Goal: Task Accomplishment & Management: Manage account settings

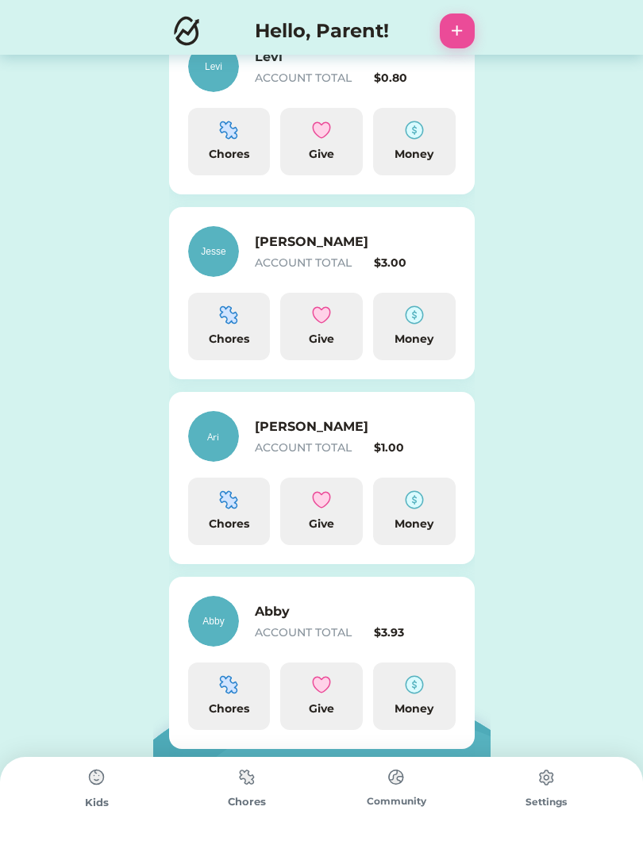
scroll to position [459, 0]
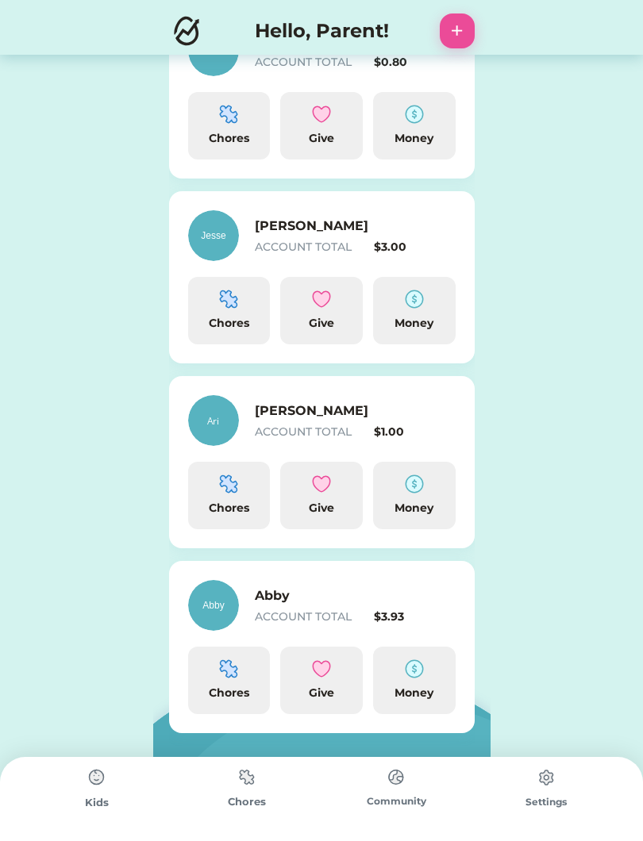
click at [423, 675] on img at bounding box center [414, 669] width 19 height 19
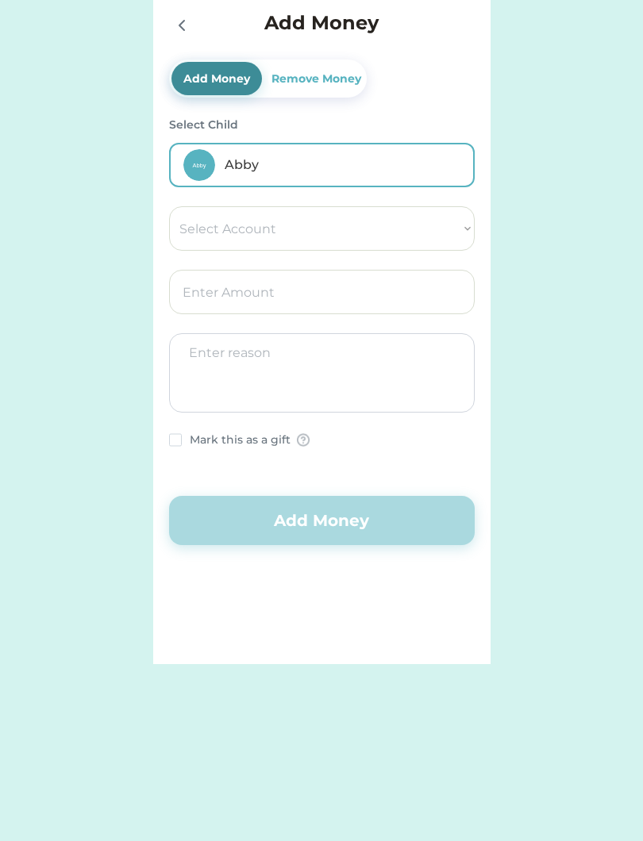
click at [449, 236] on select "Select Account Save Give Spend" at bounding box center [322, 228] width 306 height 44
select select ""1348695171700984260__LOOKUP__1754715393594x950643124964924300""
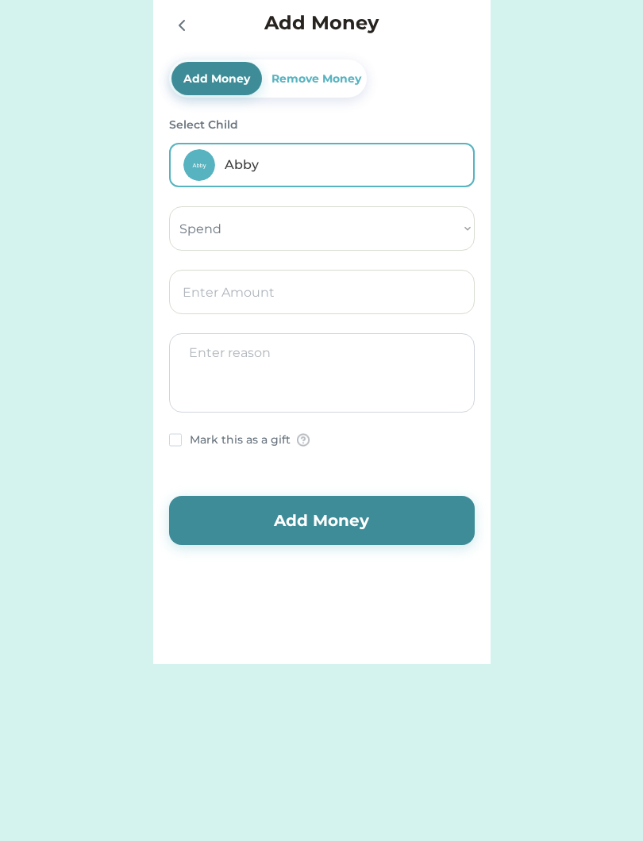
click at [388, 299] on input "input" at bounding box center [322, 292] width 306 height 44
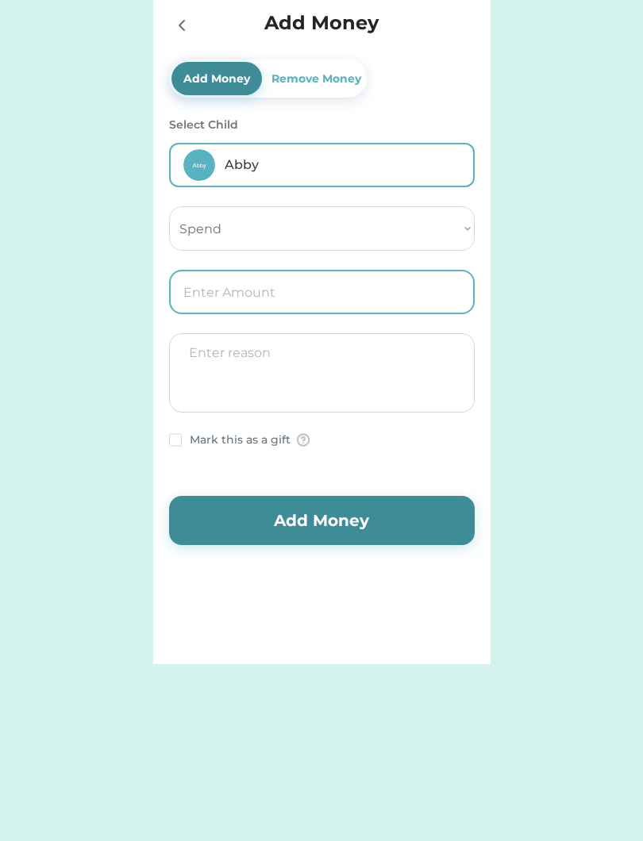
type input "5.00"
click at [368, 363] on textarea at bounding box center [322, 372] width 306 height 79
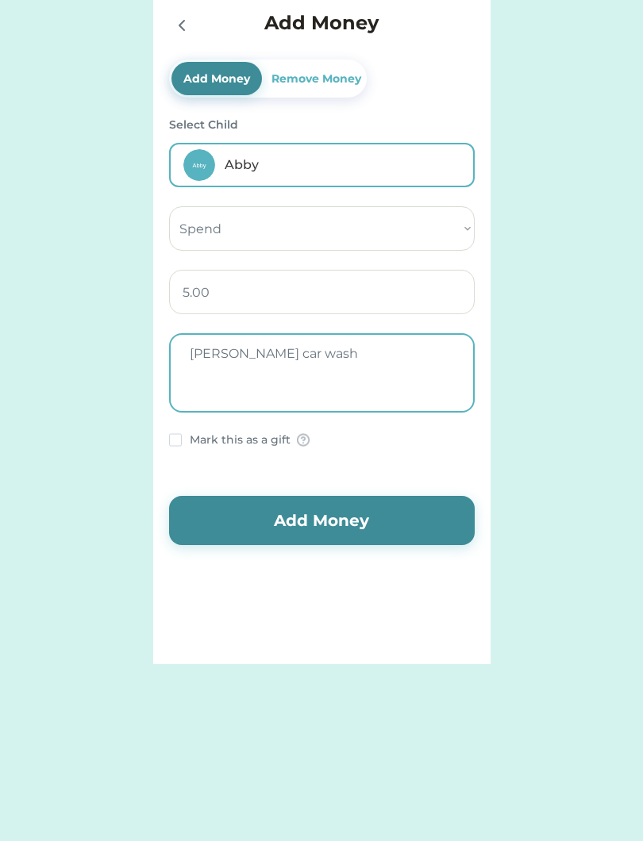
type textarea "[PERSON_NAME] car wash"
click at [359, 523] on button "Add Money" at bounding box center [322, 520] width 306 height 49
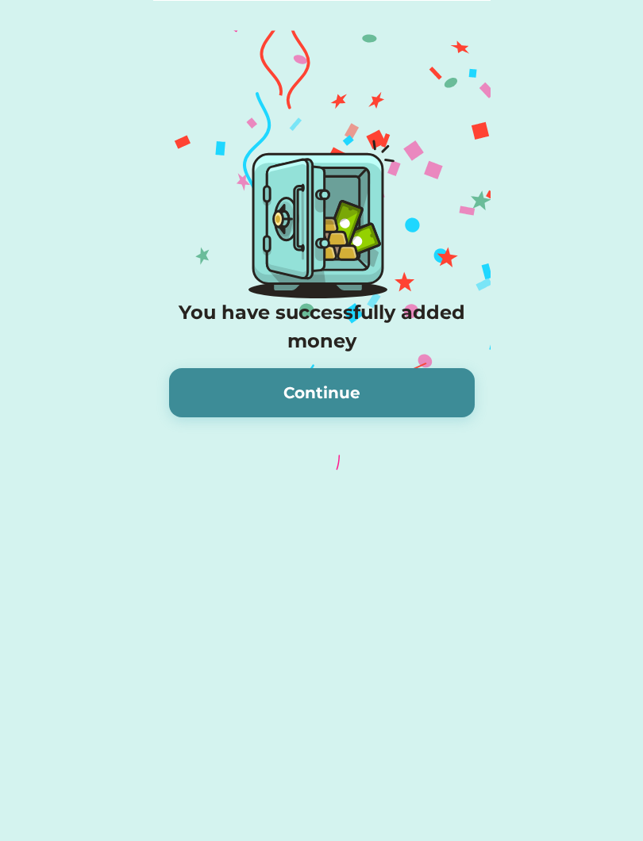
click at [376, 398] on button "Continue" at bounding box center [322, 392] width 306 height 49
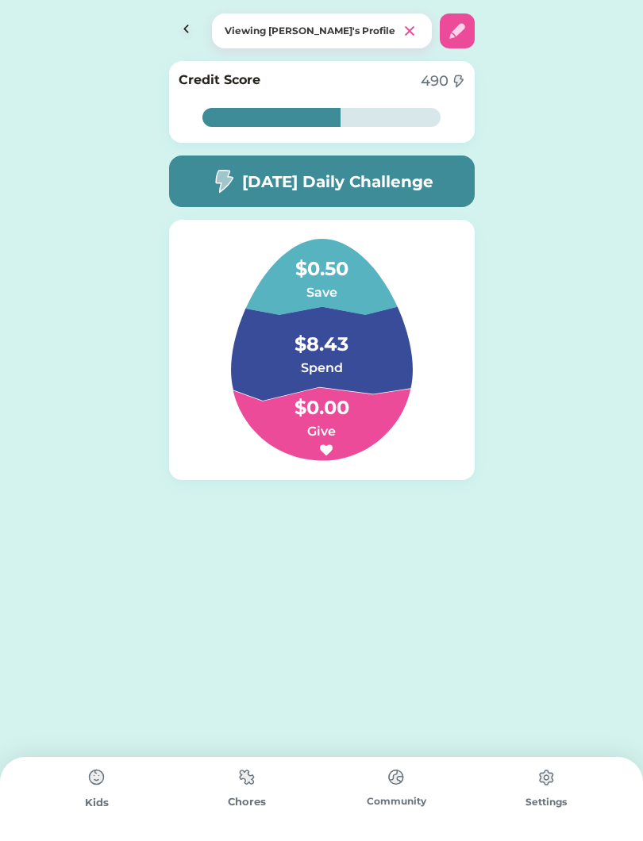
click at [179, 22] on img at bounding box center [186, 30] width 35 height 35
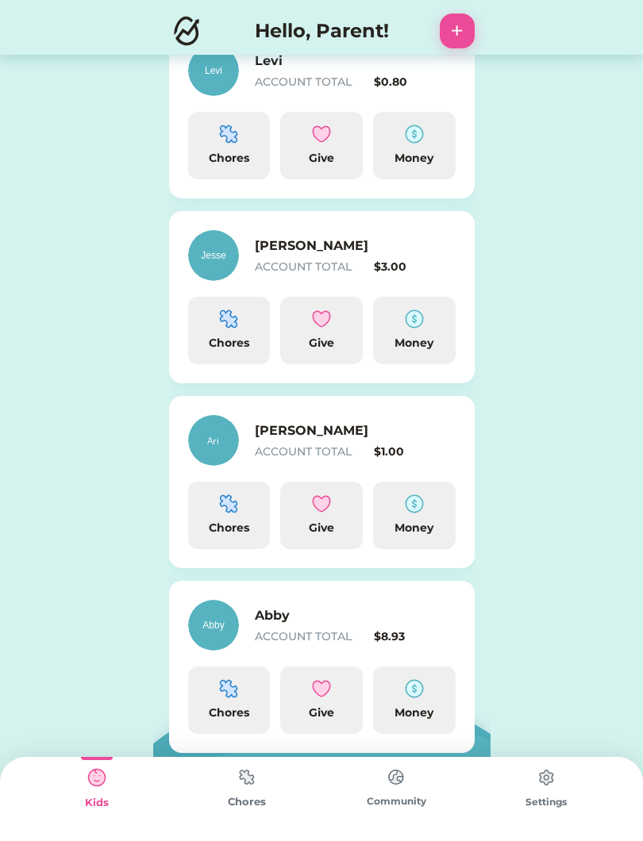
scroll to position [458, 0]
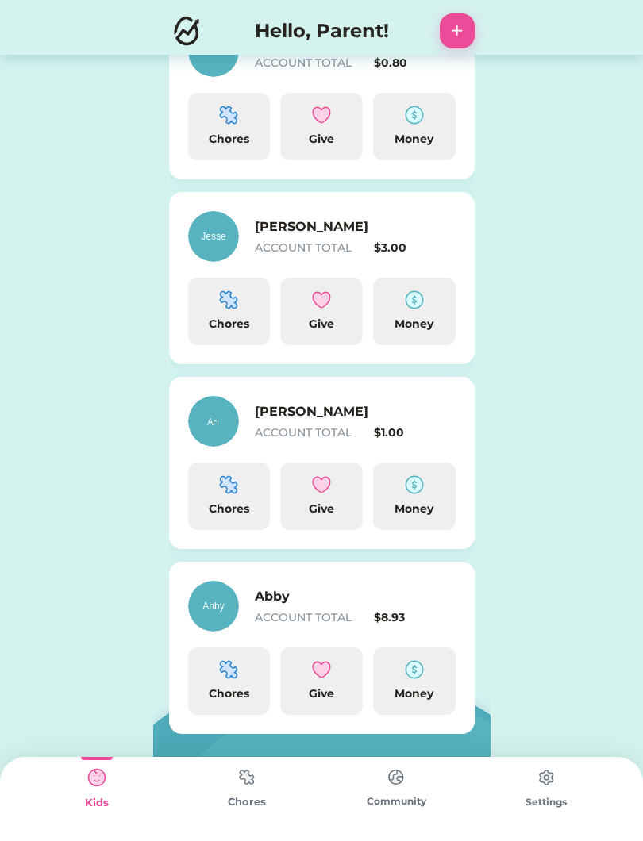
click at [420, 307] on img at bounding box center [414, 300] width 19 height 19
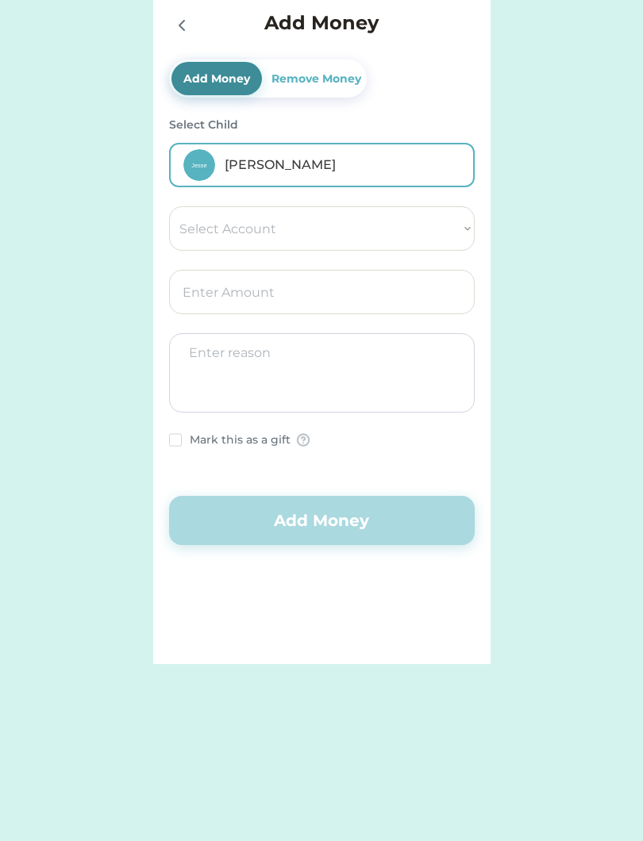
click at [441, 238] on select "Select Account Save Give Spend" at bounding box center [322, 228] width 306 height 44
select select ""1348695171700984260__LOOKUP__1754715264261x879648020028811600""
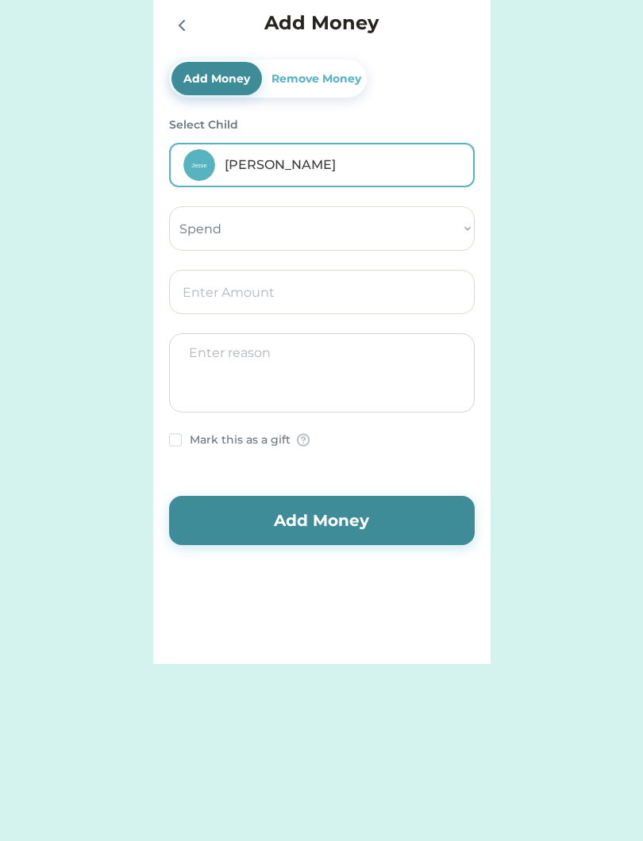
click at [395, 298] on input "input" at bounding box center [322, 292] width 306 height 44
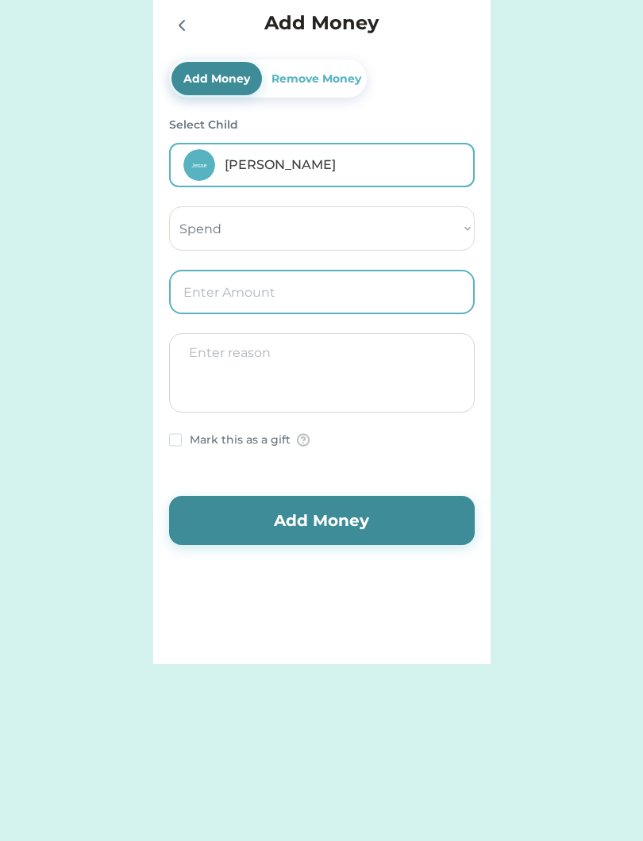
type input "5.00"
click at [376, 375] on textarea at bounding box center [322, 372] width 306 height 79
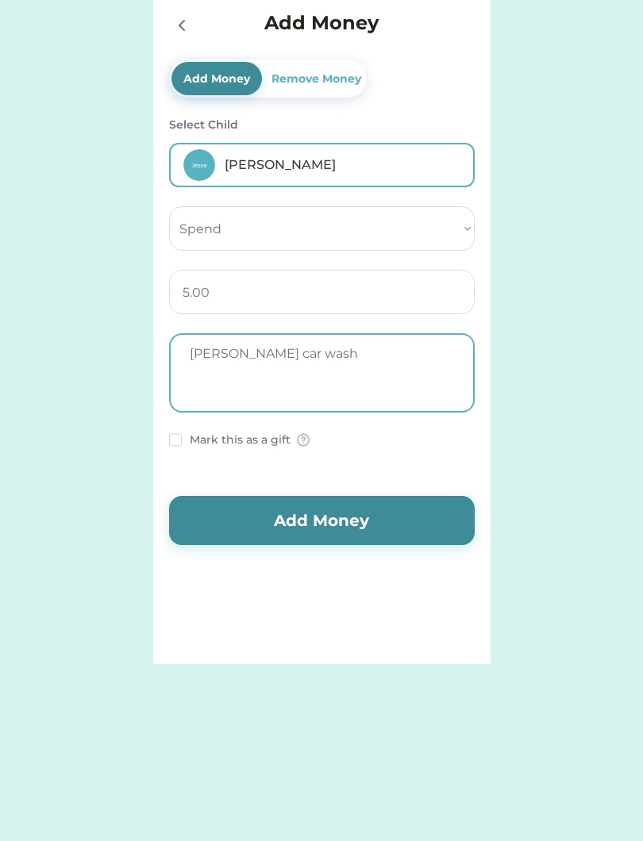
type textarea "[PERSON_NAME] car wash"
click at [338, 519] on button "Add Money" at bounding box center [322, 520] width 306 height 49
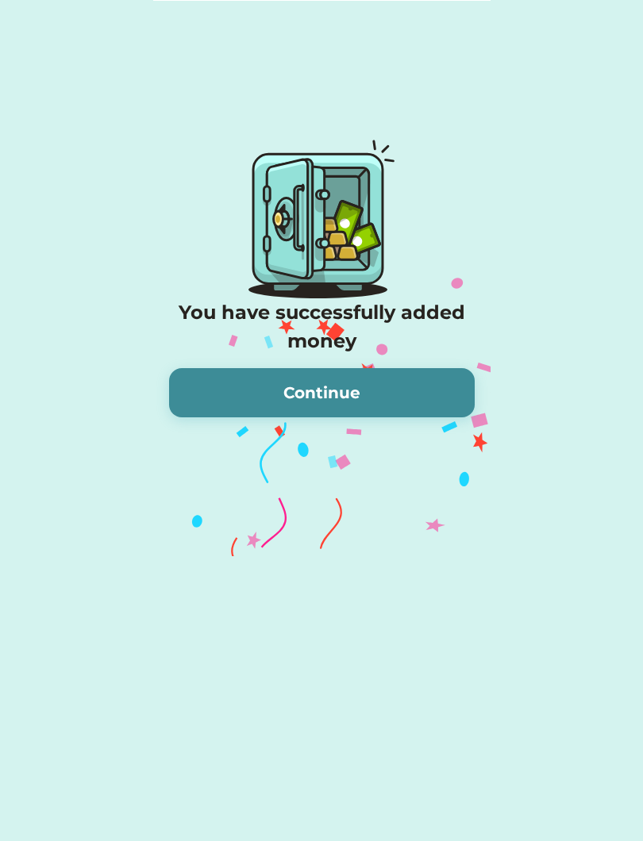
click at [394, 406] on button "Continue" at bounding box center [322, 392] width 306 height 49
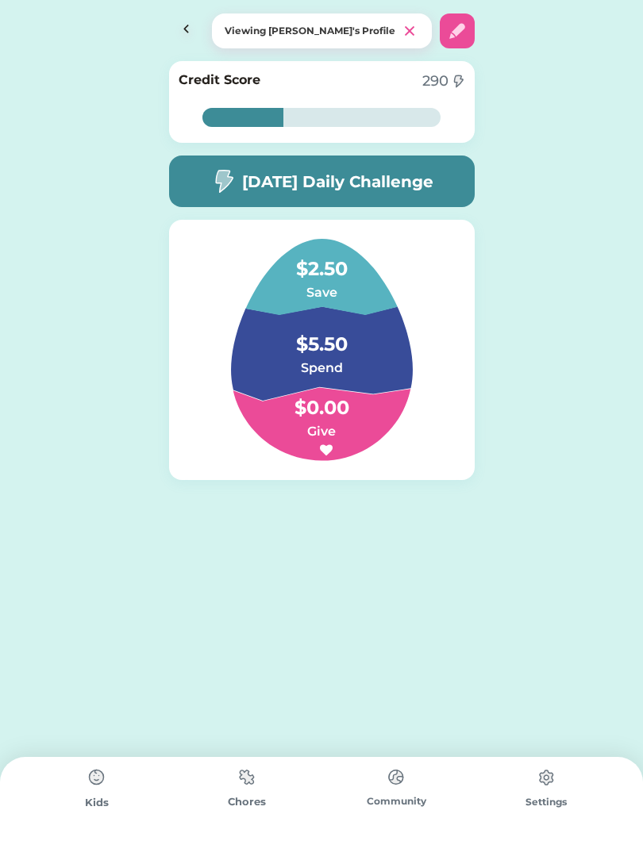
click at [185, 22] on img at bounding box center [186, 30] width 35 height 35
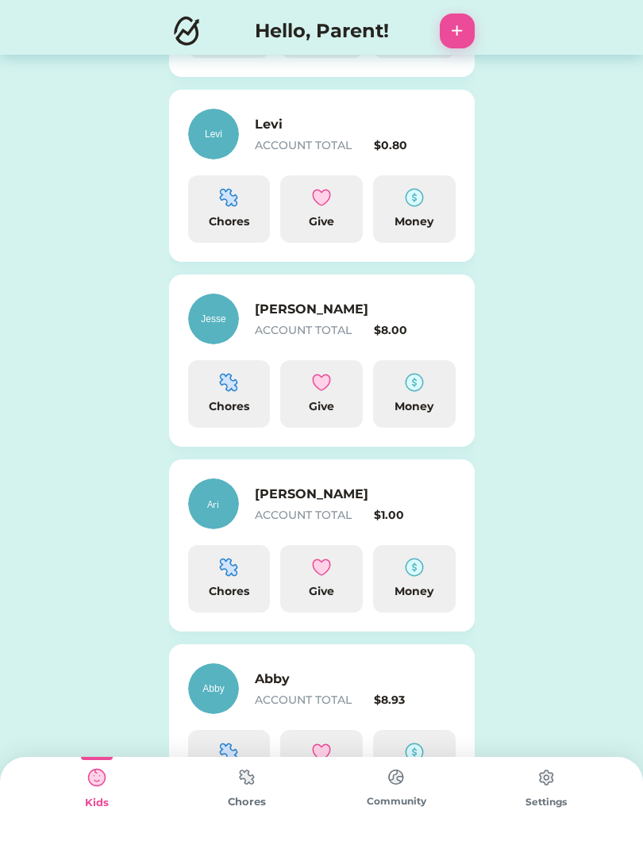
scroll to position [459, 0]
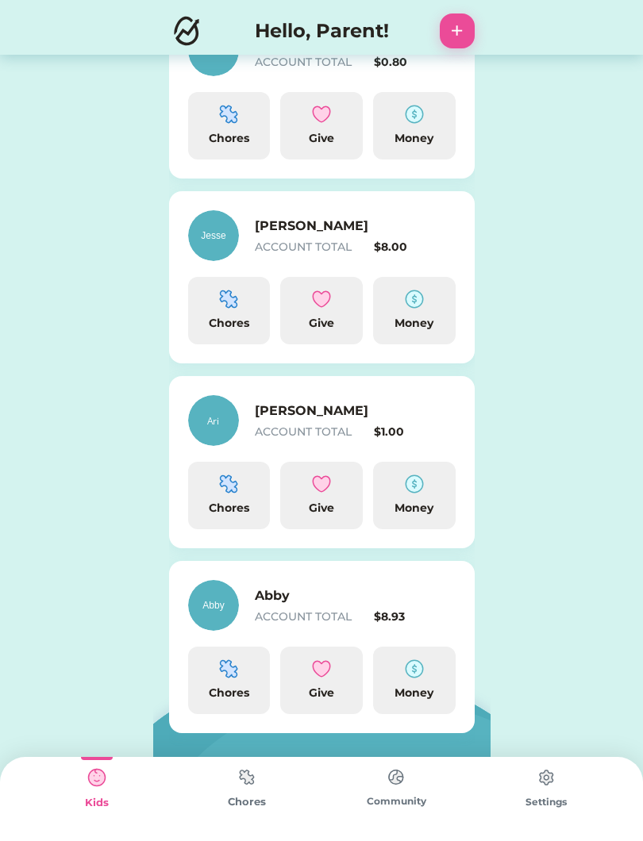
click at [428, 504] on div "Money" at bounding box center [414, 508] width 70 height 17
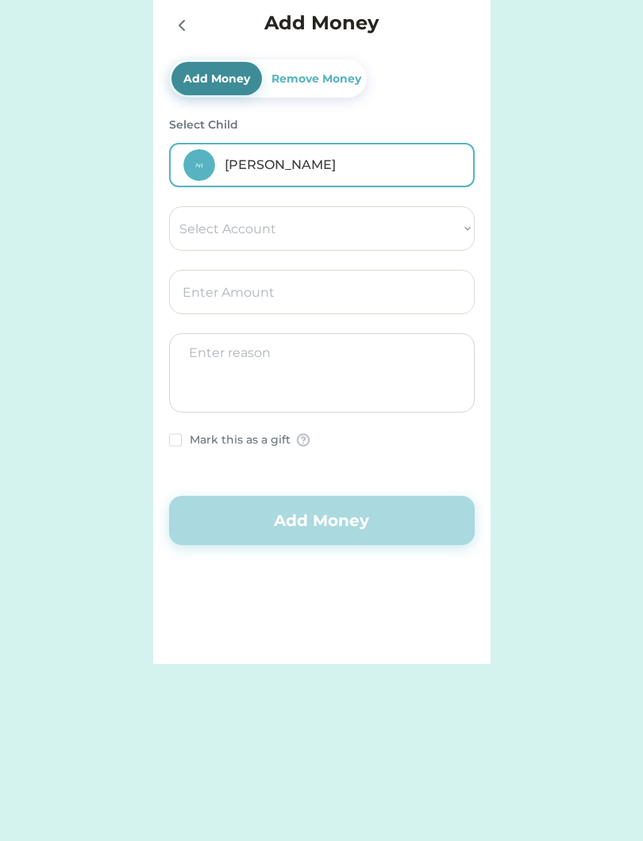
click at [356, 224] on select "Select Account Save Give Spend" at bounding box center [322, 228] width 306 height 44
select select ""1348695171700984260__LOOKUP__1754715340837x191646150522124100""
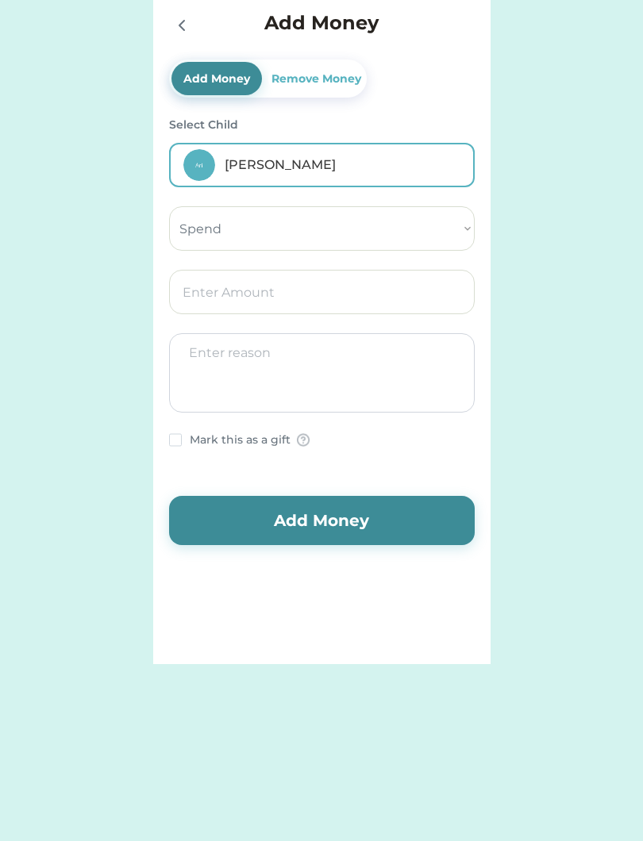
click at [383, 293] on input "input" at bounding box center [322, 292] width 306 height 44
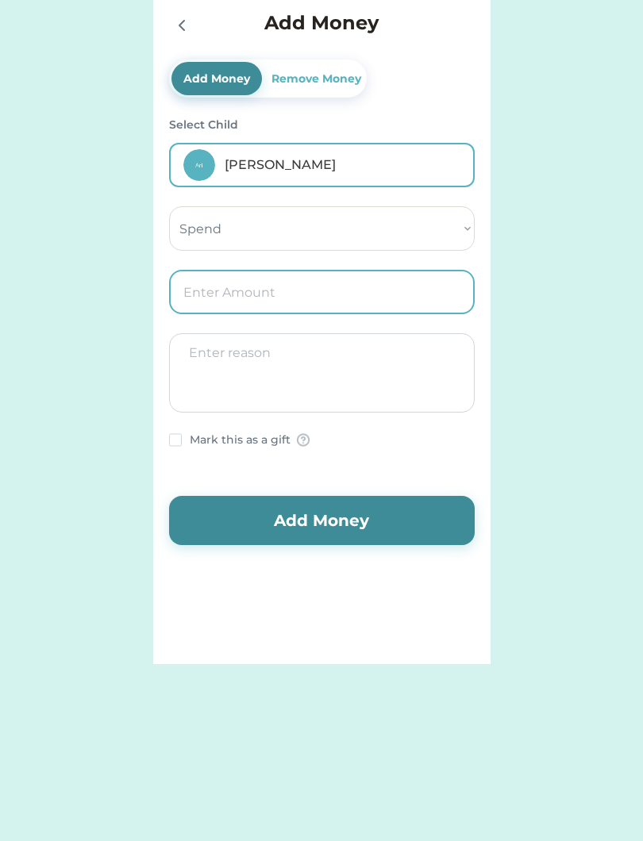
type input "5.00"
click at [331, 385] on textarea at bounding box center [322, 372] width 306 height 79
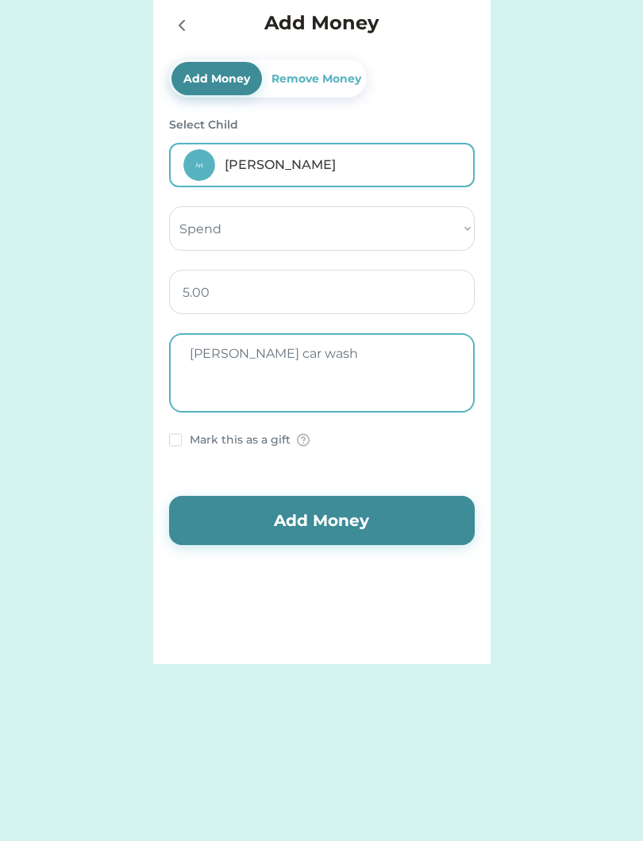
type textarea "[PERSON_NAME] car wash"
click at [282, 511] on button "Add Money" at bounding box center [322, 520] width 306 height 49
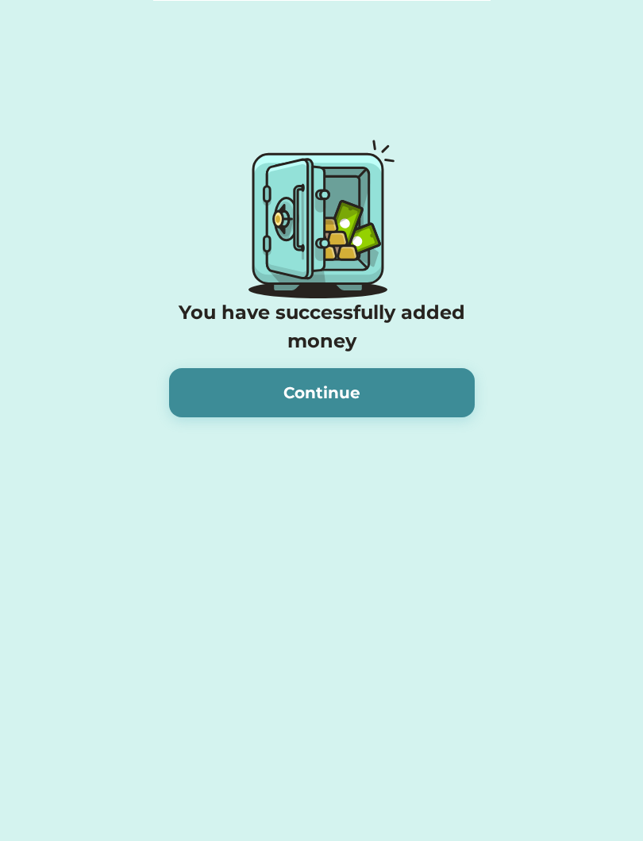
click at [378, 398] on button "Continue" at bounding box center [322, 392] width 306 height 49
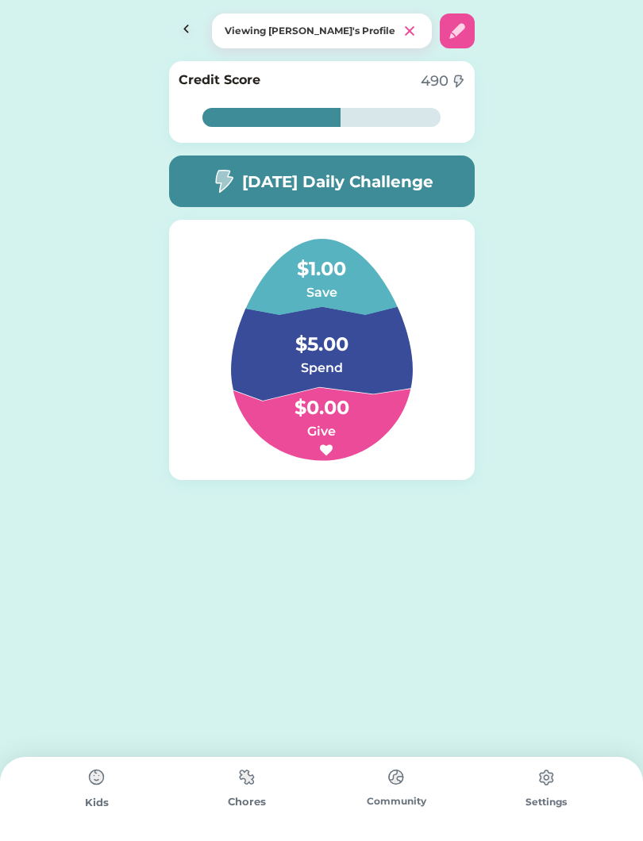
click at [175, 27] on img at bounding box center [186, 30] width 35 height 35
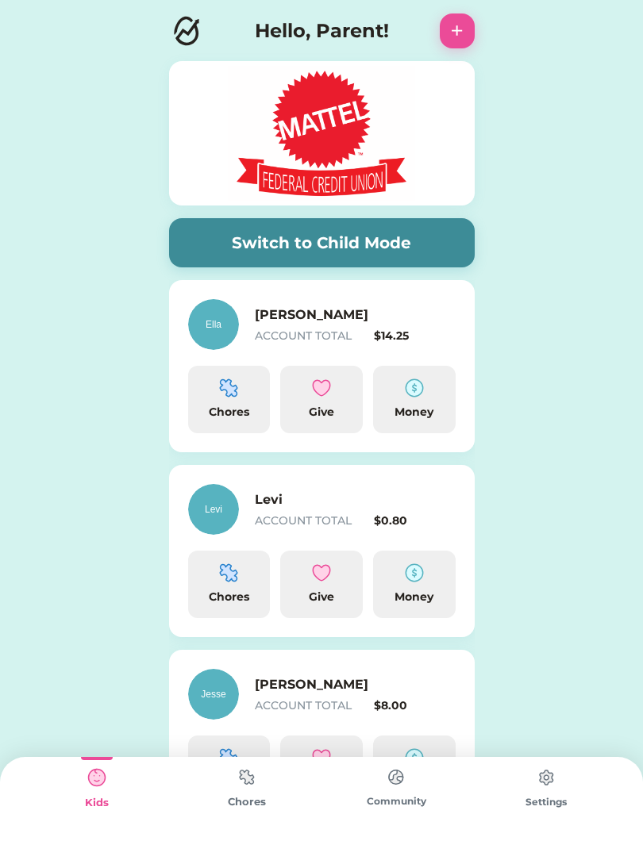
click at [245, 791] on img at bounding box center [247, 777] width 32 height 31
